Goal: Transaction & Acquisition: Purchase product/service

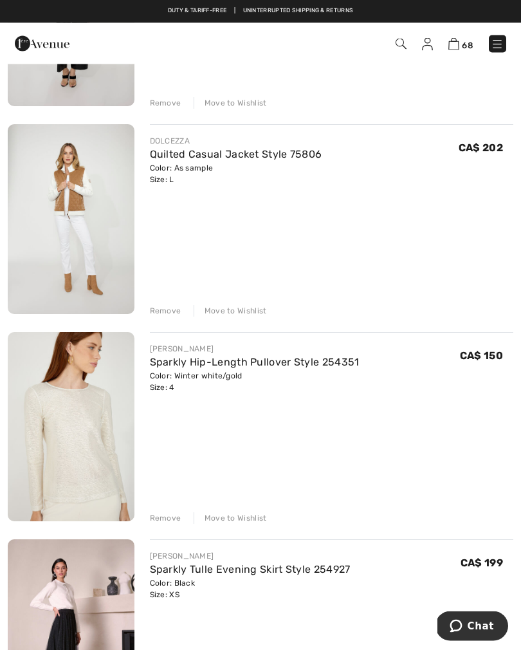
click at [497, 46] on img at bounding box center [497, 44] width 13 height 13
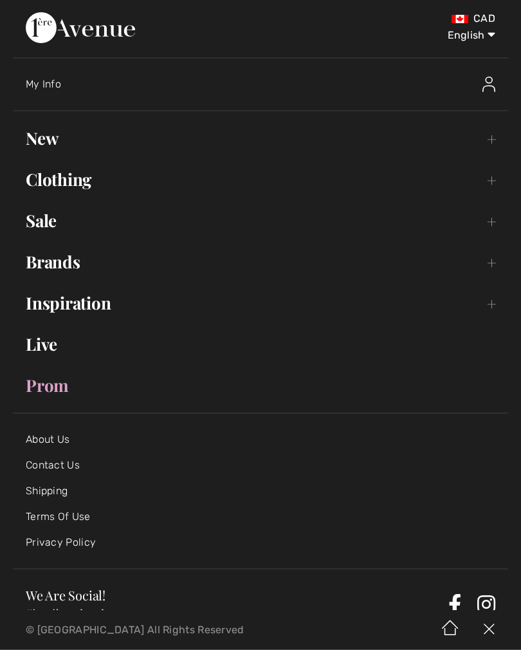
scroll to position [1519, 0]
click at [74, 267] on link "Brands Open submenu" at bounding box center [260, 262] width 495 height 28
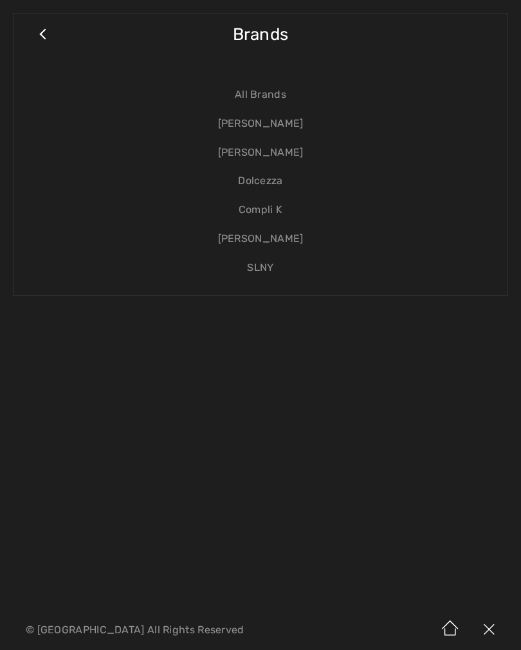
click at [275, 165] on link "[PERSON_NAME]" at bounding box center [260, 152] width 468 height 29
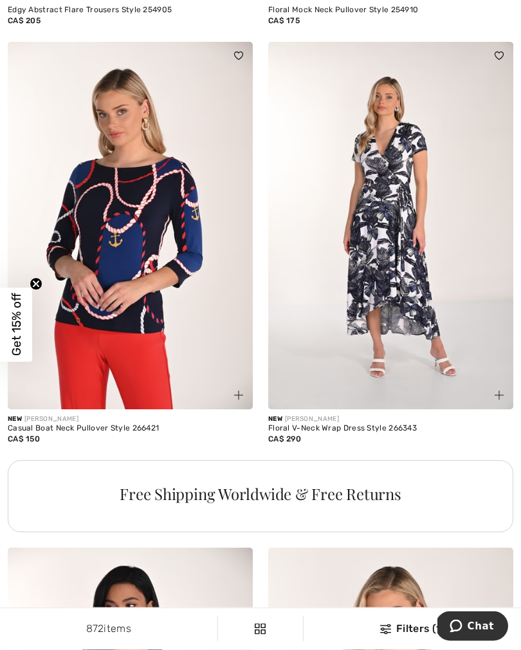
scroll to position [2459, 0]
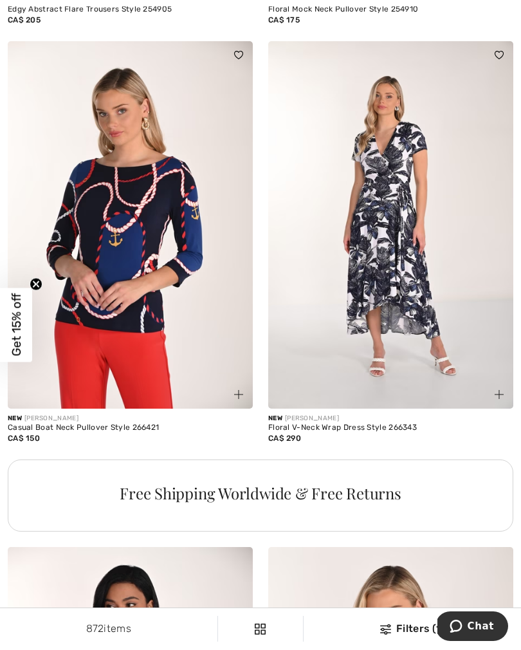
click at [394, 241] on img at bounding box center [390, 225] width 245 height 368
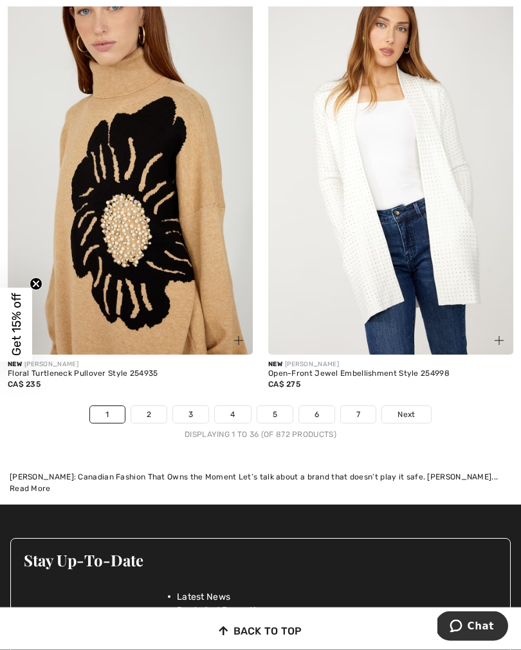
scroll to position [7711, 0]
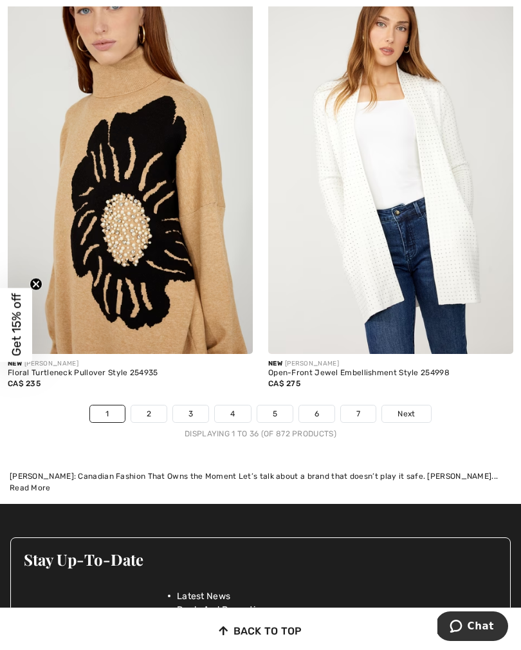
click at [151, 405] on link "2" at bounding box center [148, 413] width 35 height 17
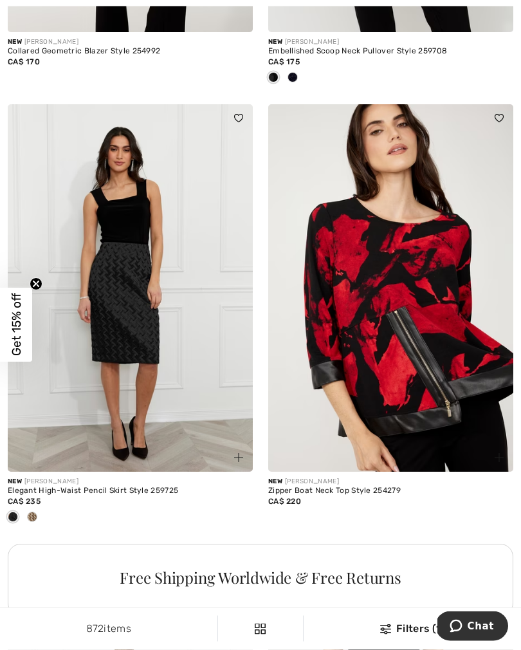
scroll to position [2418, 0]
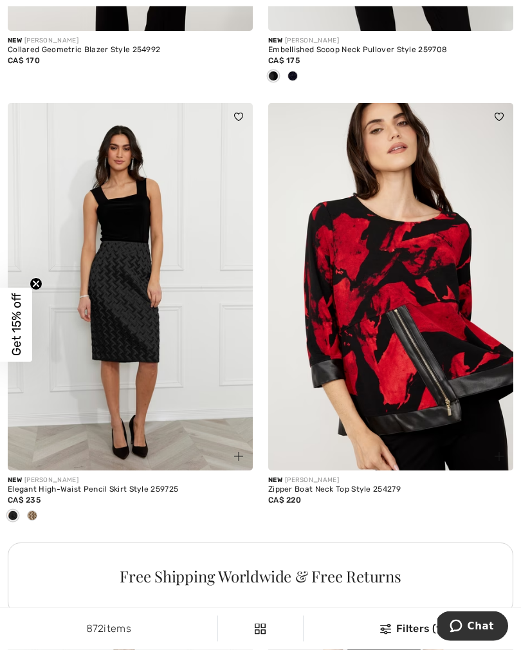
click at [33, 511] on span at bounding box center [32, 516] width 10 height 10
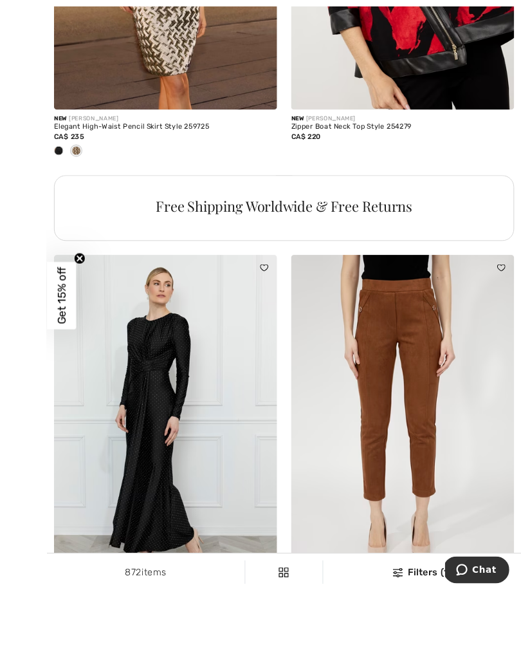
scroll to position [2857, 0]
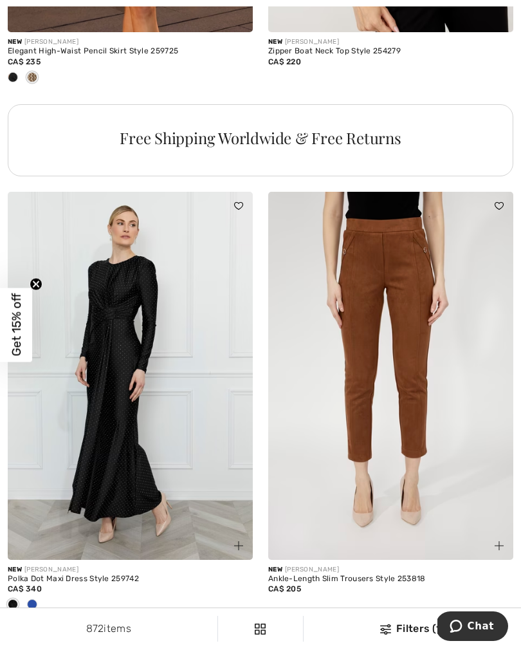
click at [40, 597] on div at bounding box center [32, 605] width 19 height 21
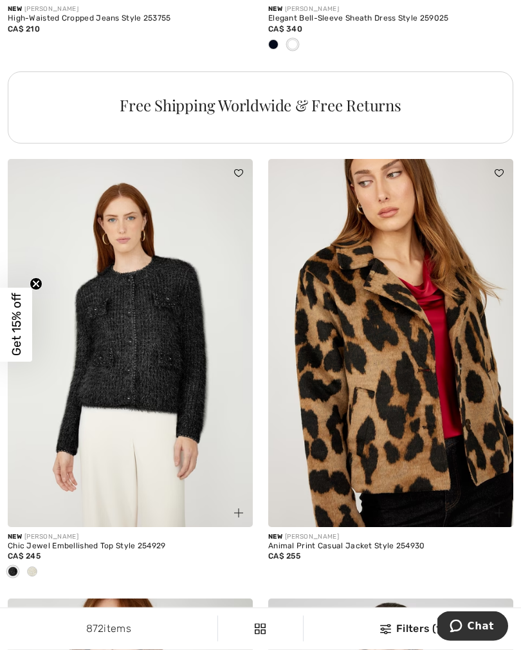
scroll to position [5534, 0]
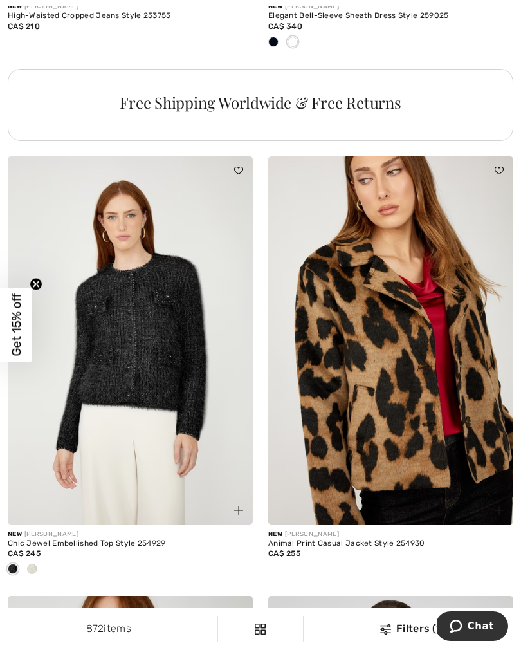
click at [37, 567] on div at bounding box center [32, 569] width 19 height 21
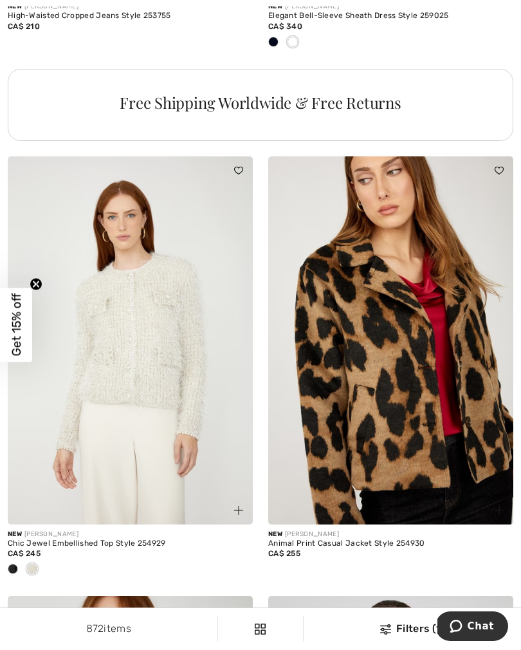
click at [137, 394] on img at bounding box center [130, 340] width 245 height 368
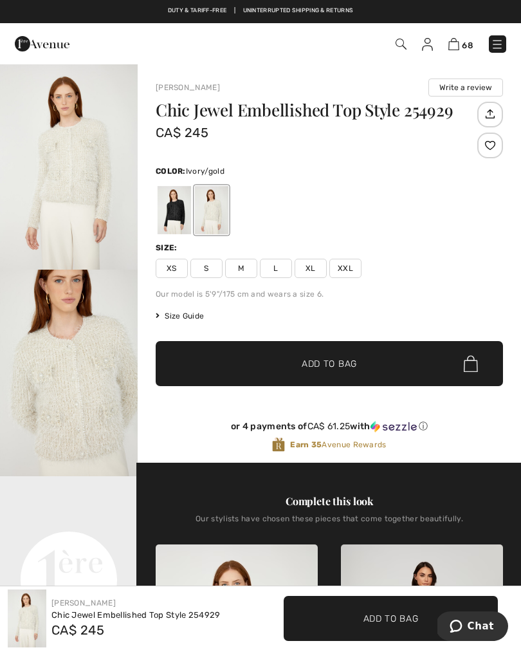
click at [175, 208] on div at bounding box center [174, 210] width 33 height 48
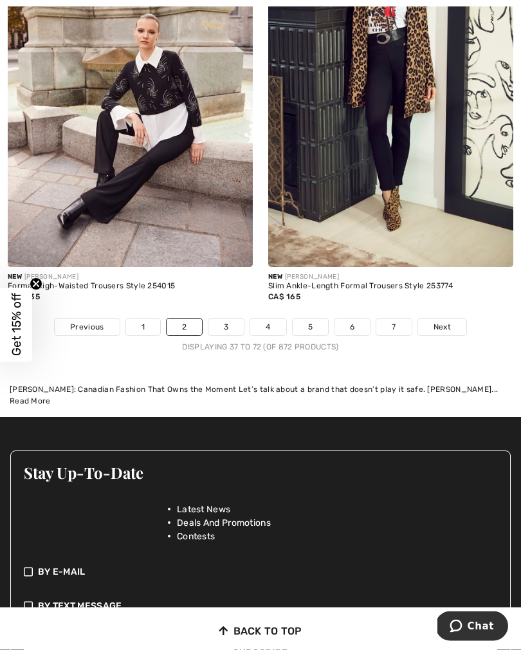
scroll to position [7925, 0]
click at [224, 319] on link "3" at bounding box center [225, 327] width 35 height 17
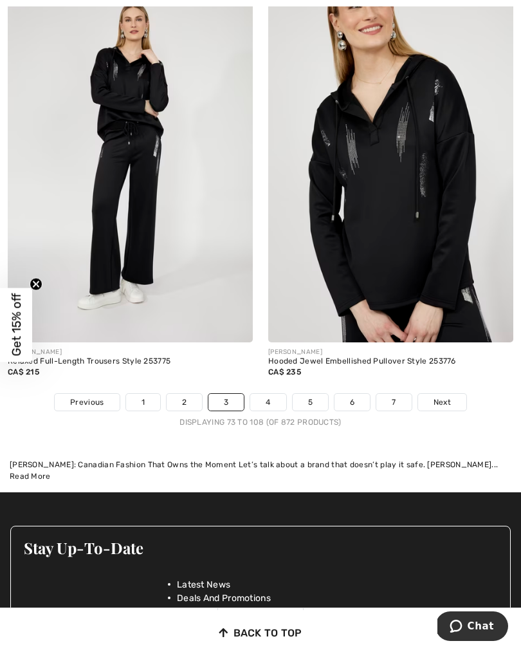
scroll to position [7824, 0]
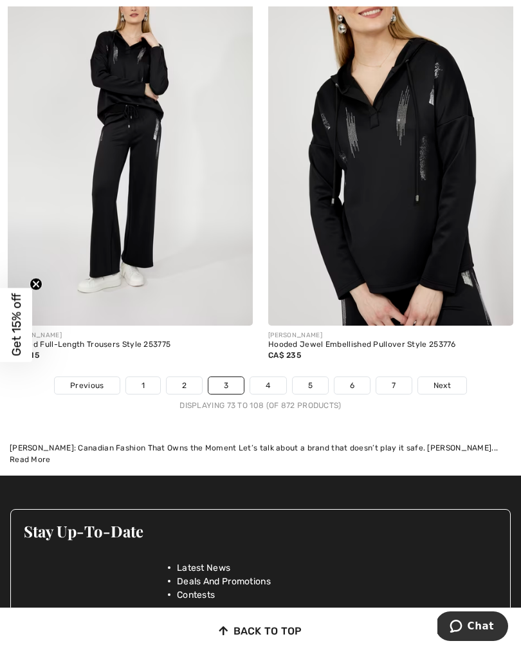
click at [258, 383] on link "4" at bounding box center [267, 385] width 35 height 17
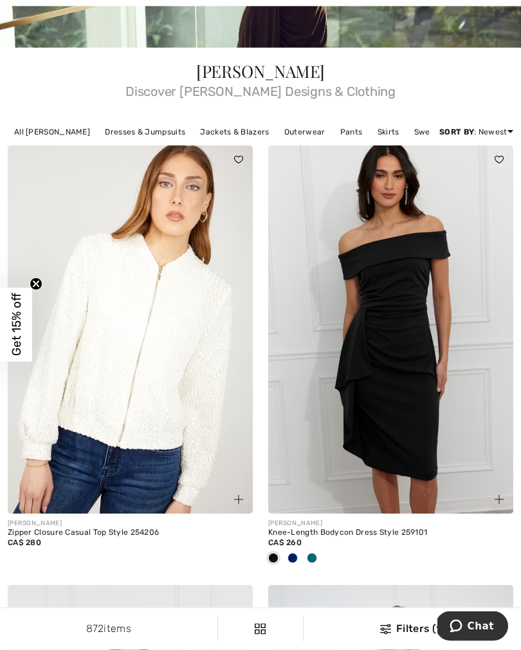
scroll to position [263, 0]
click at [136, 423] on img at bounding box center [130, 329] width 245 height 368
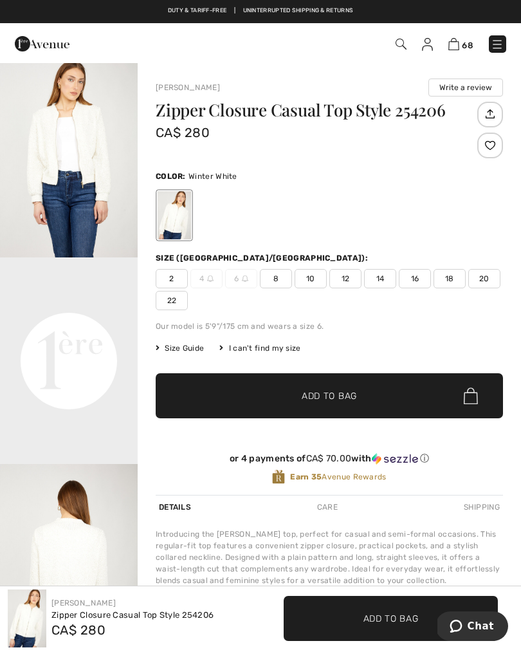
scroll to position [225, 0]
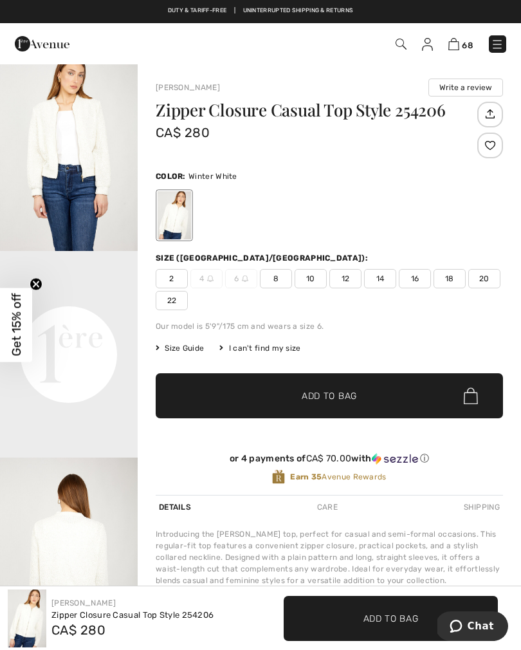
click at [85, 320] on video "Your browser does not support the video tag." at bounding box center [69, 285] width 138 height 69
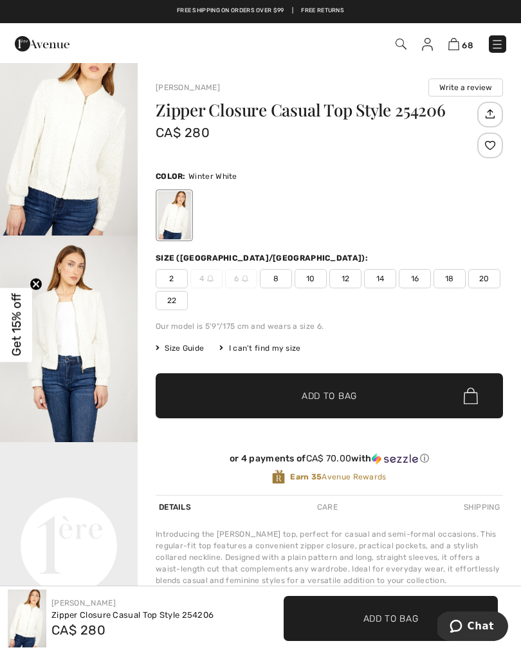
scroll to position [0, 0]
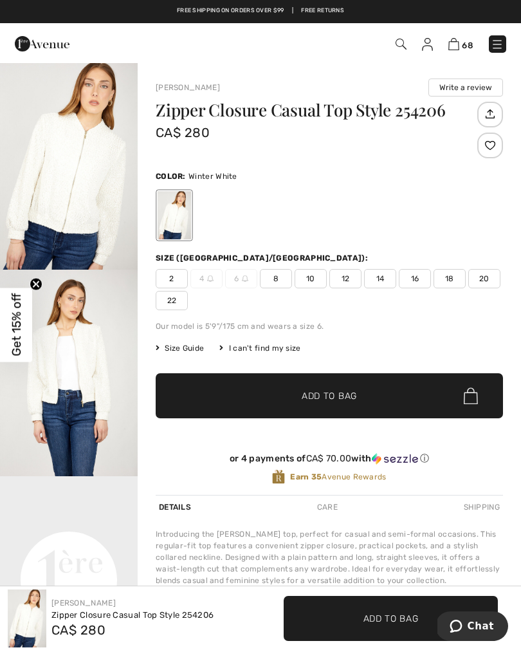
click at [82, 176] on img "1 / 4" at bounding box center [69, 166] width 138 height 207
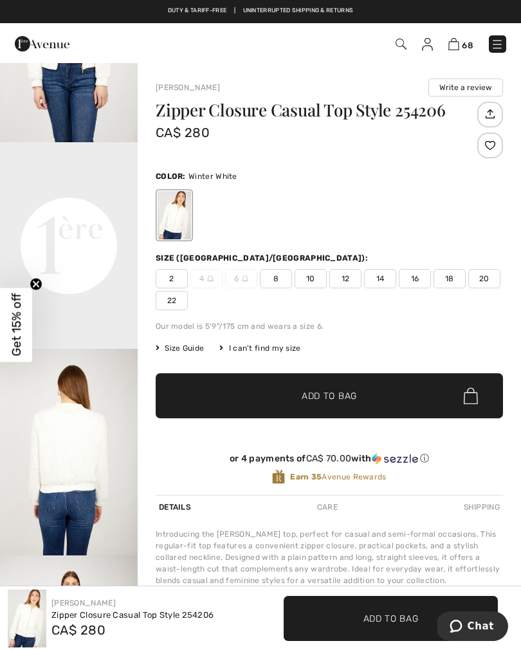
scroll to position [376, 0]
